Goal: Book appointment/travel/reservation

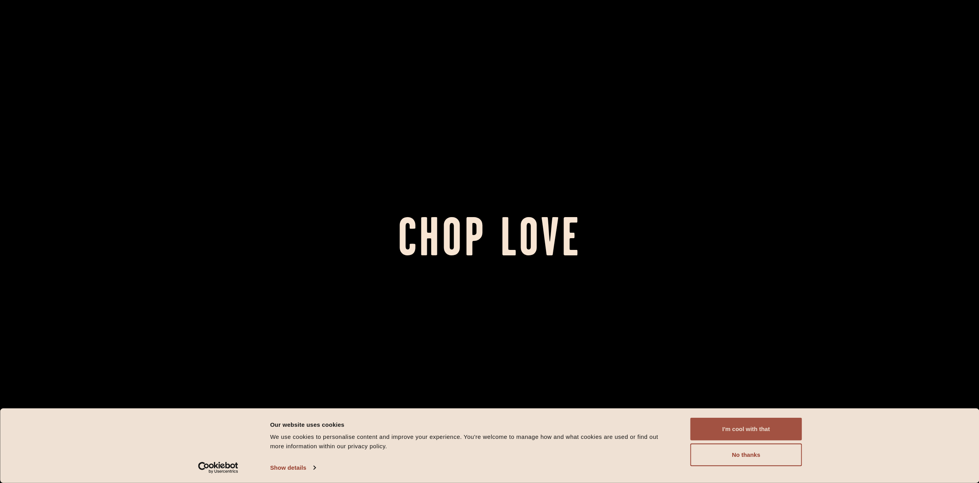
click at [752, 430] on button "I'm cool with that" at bounding box center [746, 429] width 112 height 23
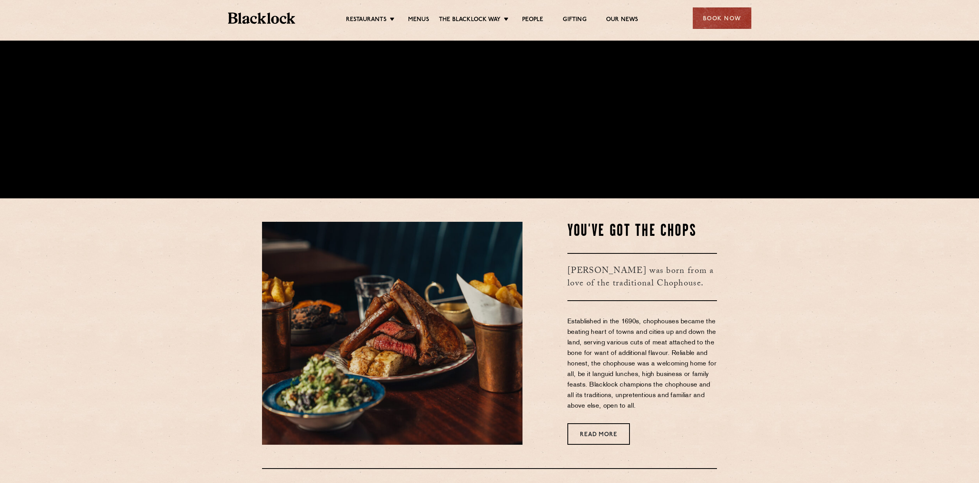
scroll to position [273, 0]
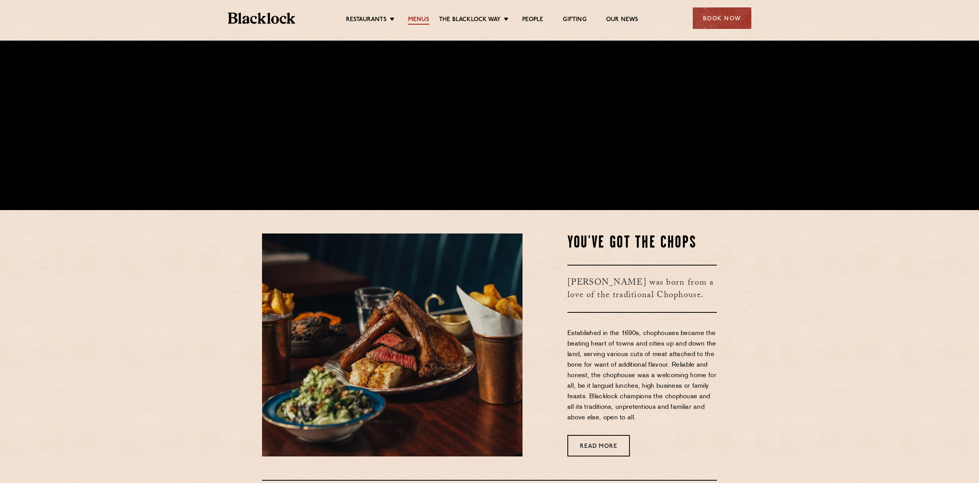
click at [422, 18] on link "Menus" at bounding box center [418, 20] width 21 height 9
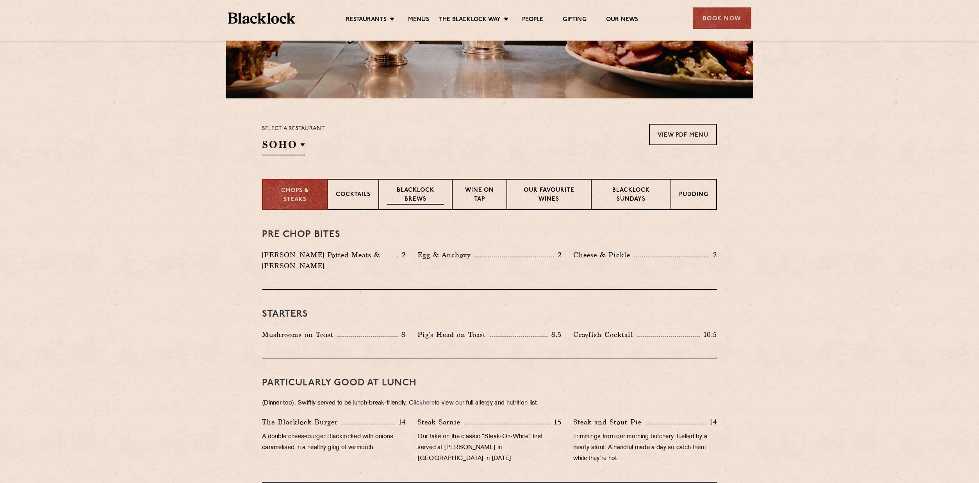
scroll to position [184, 0]
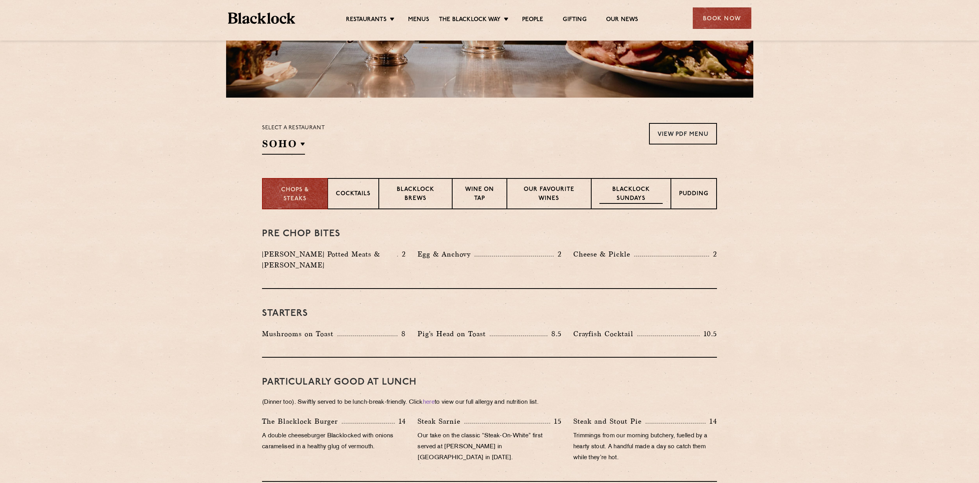
click at [637, 194] on p "Blacklock Sundays" at bounding box center [630, 194] width 63 height 18
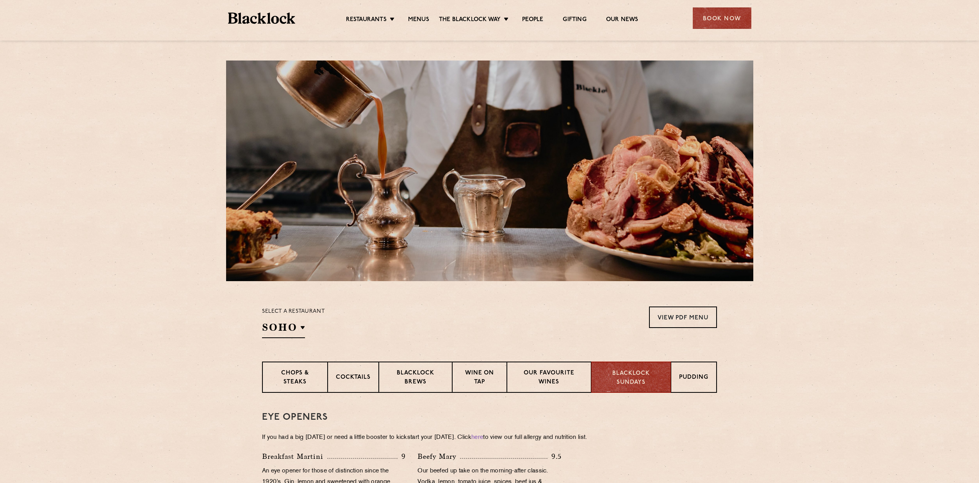
scroll to position [0, 0]
click at [376, 61] on link "Shoreditch" at bounding box center [380, 63] width 37 height 9
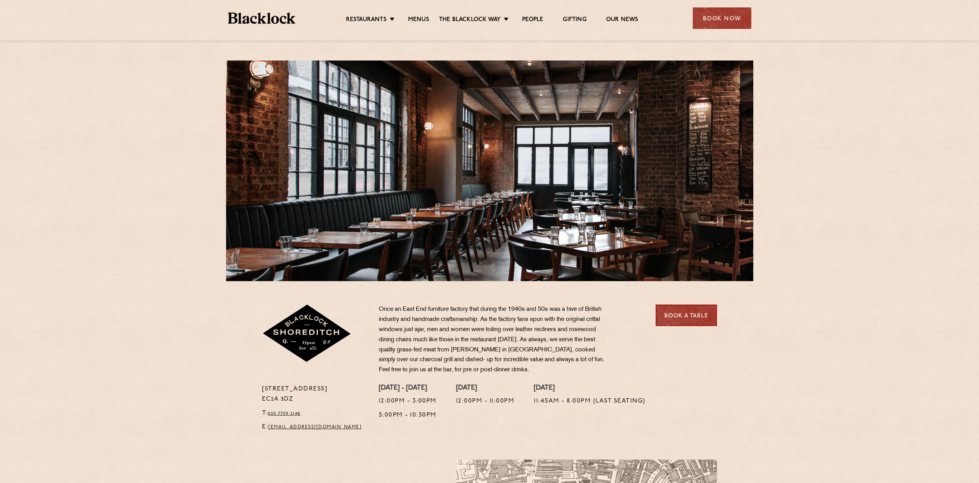
click at [683, 316] on link "Book a Table" at bounding box center [686, 315] width 61 height 21
